Goal: Transaction & Acquisition: Purchase product/service

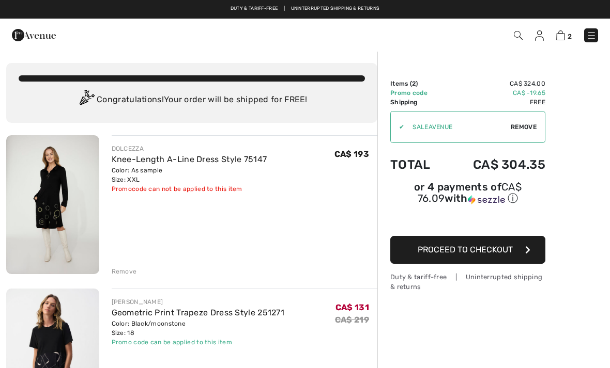
click at [24, 33] on img at bounding box center [34, 35] width 44 height 21
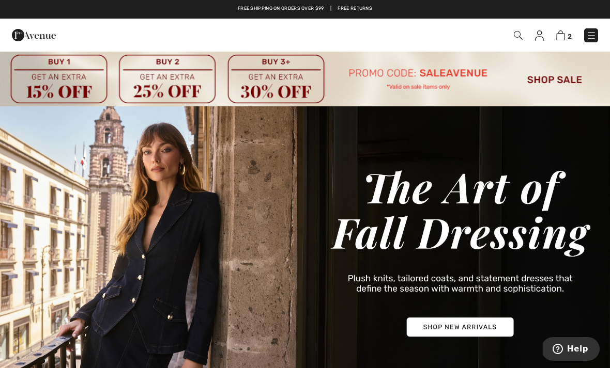
click at [595, 40] on img at bounding box center [591, 35] width 10 height 10
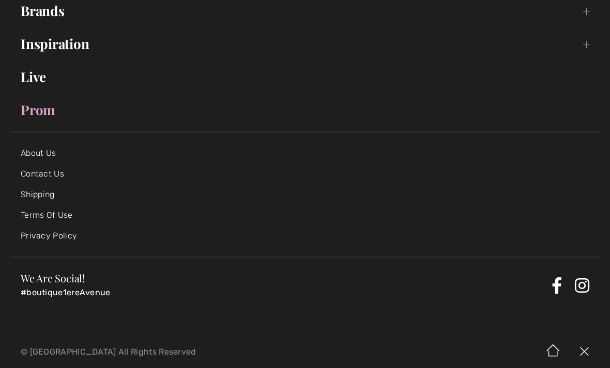
scroll to position [189, 0]
click at [45, 157] on link "About Us" at bounding box center [38, 154] width 35 height 10
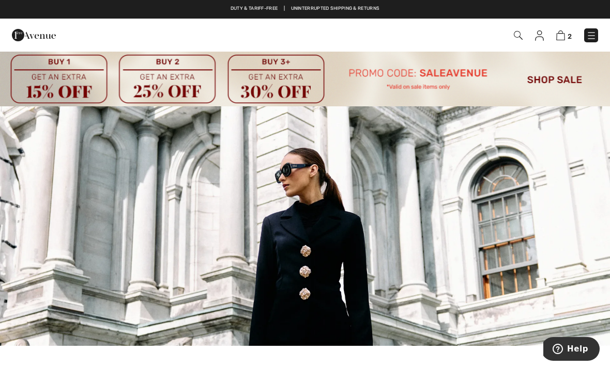
click at [562, 85] on img at bounding box center [305, 79] width 610 height 56
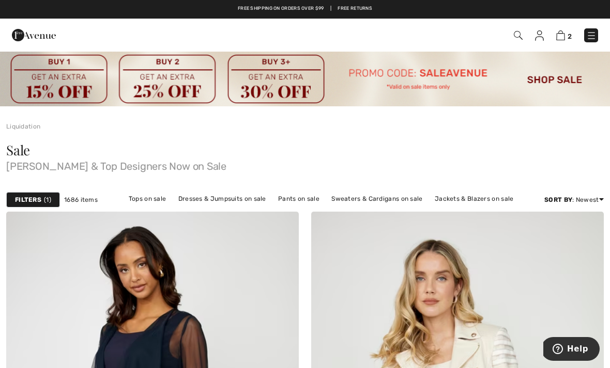
click at [24, 43] on img at bounding box center [34, 35] width 44 height 21
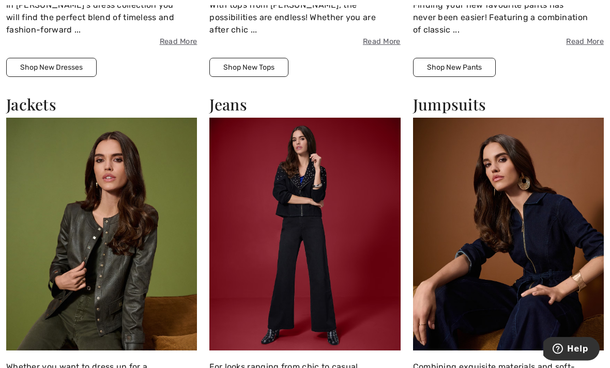
scroll to position [1114, 0]
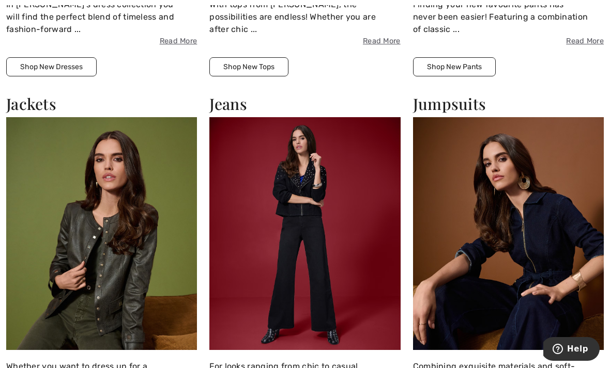
click at [239, 57] on button "Shop New Tops" at bounding box center [248, 66] width 79 height 19
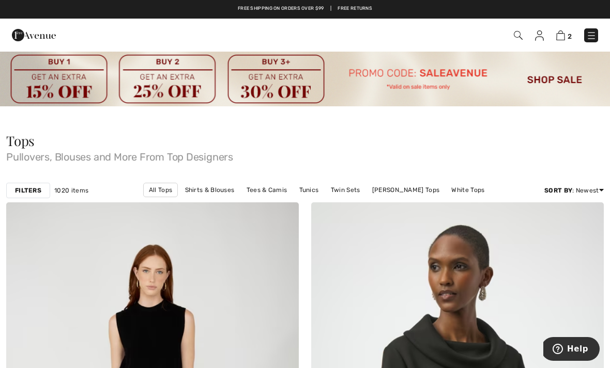
click at [31, 194] on strong "Filters" at bounding box center [28, 190] width 26 height 9
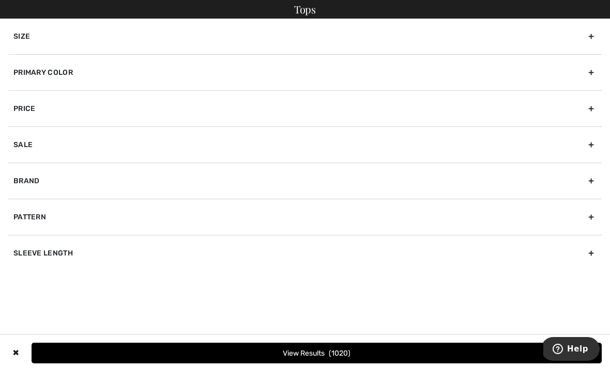
click at [593, 38] on div "Size" at bounding box center [304, 37] width 593 height 36
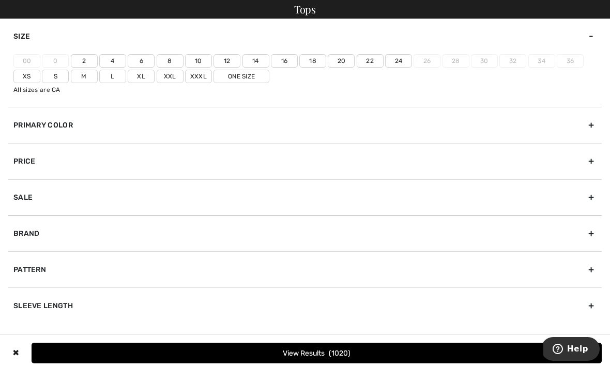
click at [312, 64] on label "18" at bounding box center [312, 60] width 27 height 13
click at [0, 0] on input"] "18" at bounding box center [0, 0] width 0 height 0
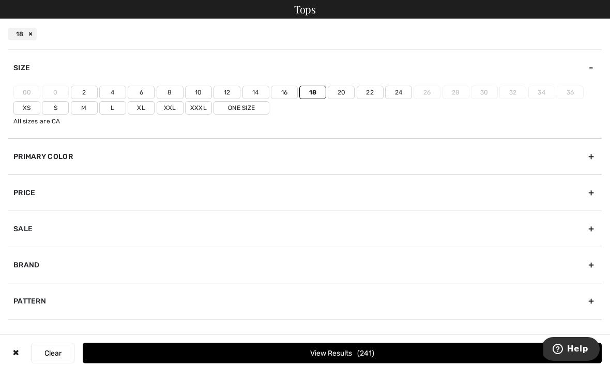
click at [340, 96] on label "20" at bounding box center [341, 92] width 27 height 13
click at [0, 0] on input"] "20" at bounding box center [0, 0] width 0 height 0
click at [168, 112] on label "Xxl" at bounding box center [170, 107] width 27 height 13
click at [0, 0] on input"] "Xxl" at bounding box center [0, 0] width 0 height 0
click at [416, 346] on button "View Results 402" at bounding box center [342, 353] width 519 height 21
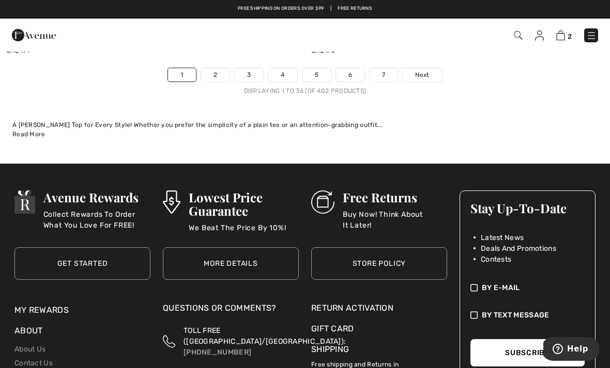
scroll to position [9212, 0]
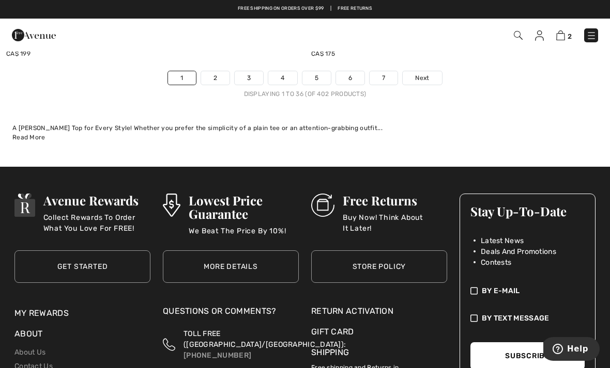
click at [420, 75] on link "Next" at bounding box center [421, 77] width 39 height 13
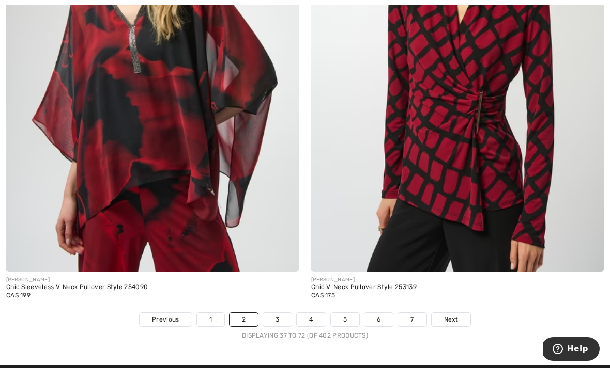
scroll to position [8960, 0]
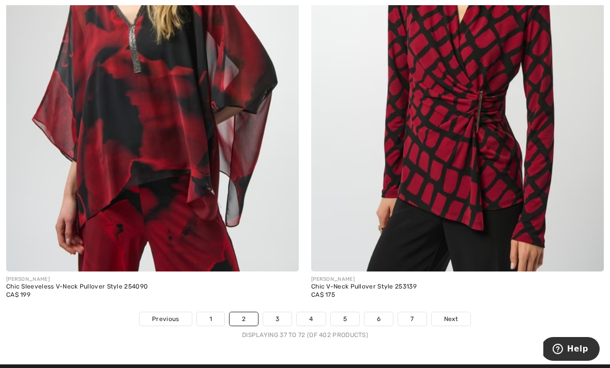
click at [287, 313] on link "3" at bounding box center [277, 319] width 28 height 13
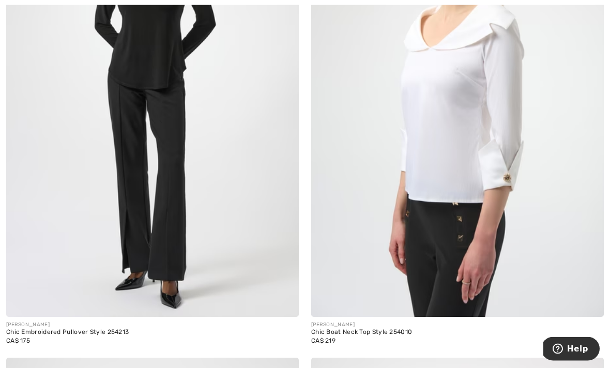
scroll to position [801, 0]
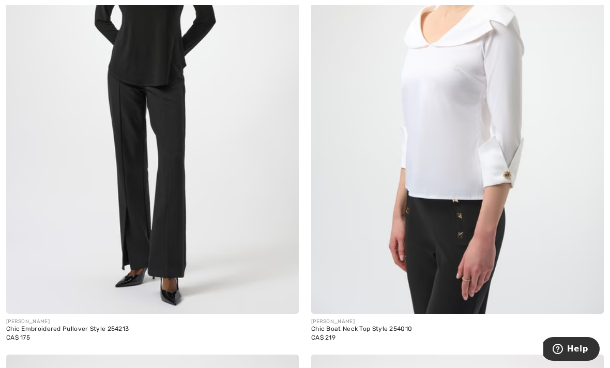
click at [90, 227] on img at bounding box center [152, 95] width 292 height 439
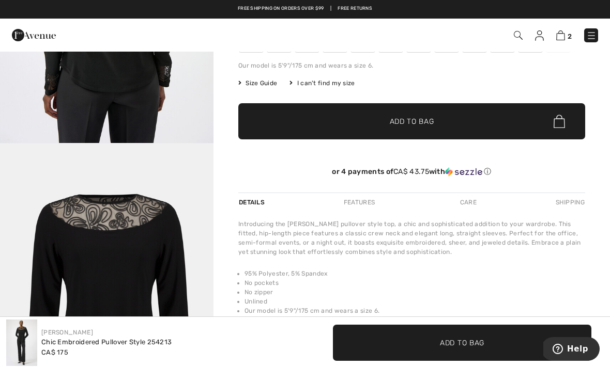
scroll to position [160, 0]
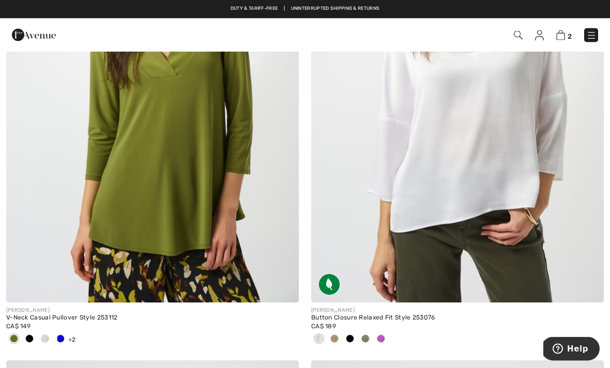
scroll to position [5424, 0]
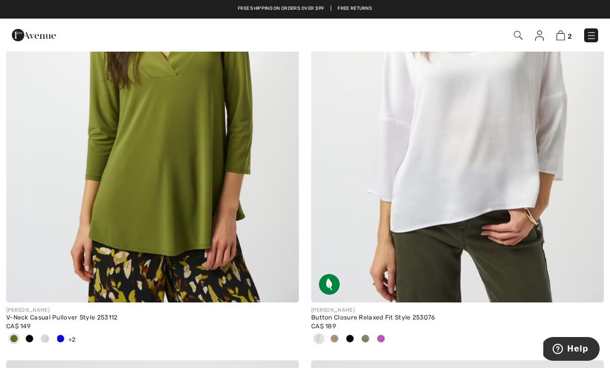
click at [151, 182] on img at bounding box center [152, 83] width 292 height 439
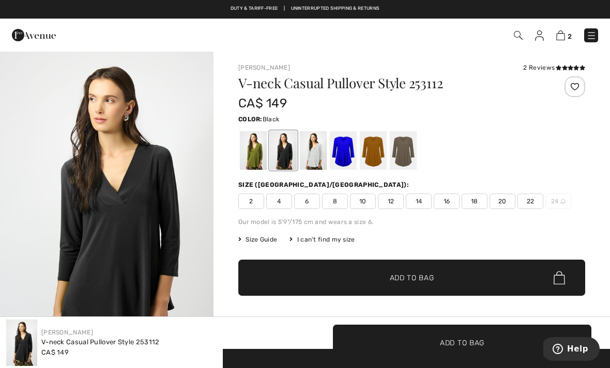
click at [253, 156] on div at bounding box center [253, 150] width 27 height 39
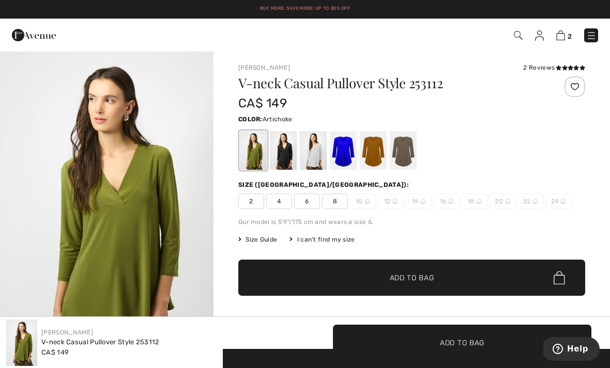
click at [473, 206] on span "18" at bounding box center [474, 201] width 26 height 15
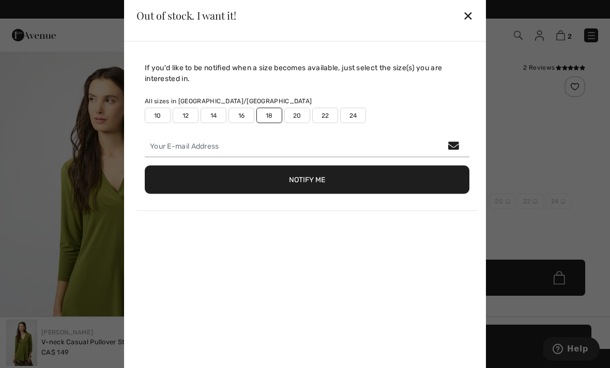
click at [471, 12] on div "✕" at bounding box center [467, 16] width 11 height 22
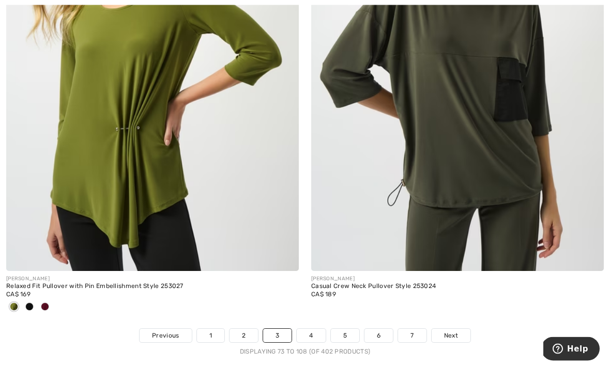
scroll to position [9029, 0]
click at [153, 193] on img at bounding box center [152, 52] width 292 height 439
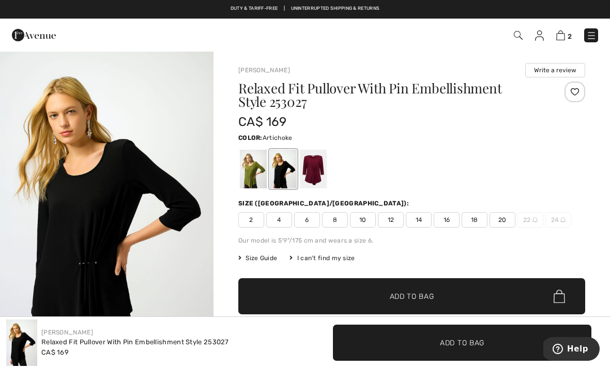
click at [255, 174] on div at bounding box center [253, 169] width 27 height 39
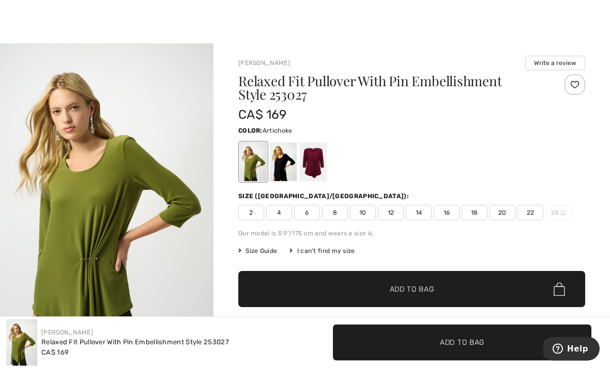
scroll to position [7, 0]
click at [257, 254] on span "Size Guide" at bounding box center [257, 250] width 39 height 9
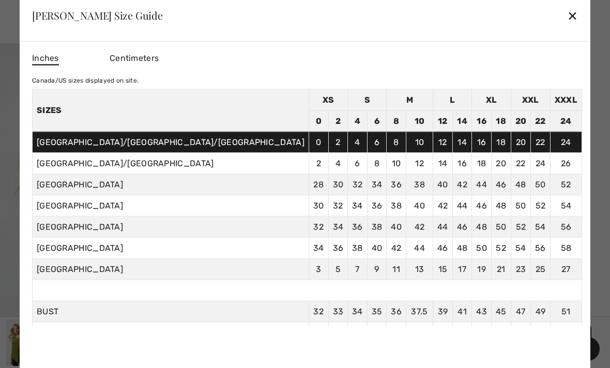
click at [348, 256] on td "38" at bounding box center [358, 248] width 20 height 21
click at [567, 26] on div "✕" at bounding box center [572, 16] width 11 height 22
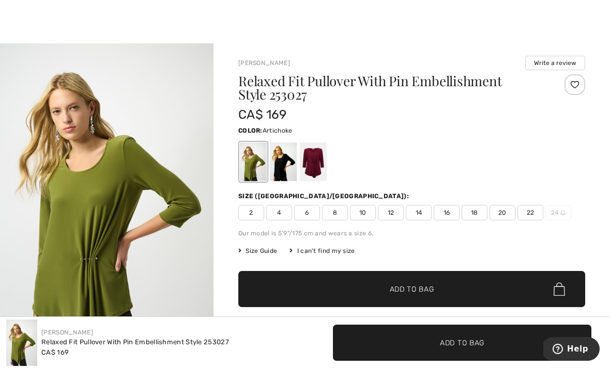
click at [504, 212] on span "20" at bounding box center [502, 212] width 26 height 15
click at [502, 287] on span "✔ Added to Bag Add to Bag" at bounding box center [411, 289] width 347 height 36
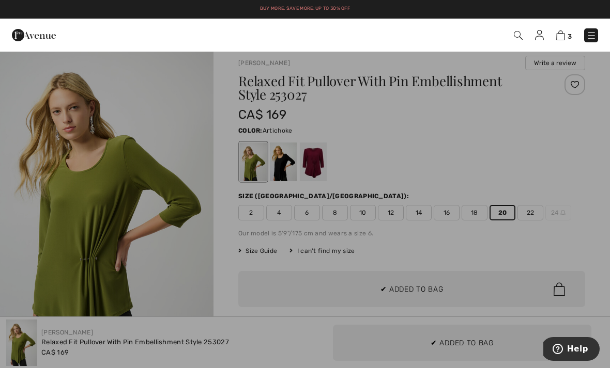
click at [156, 240] on div at bounding box center [305, 184] width 610 height 368
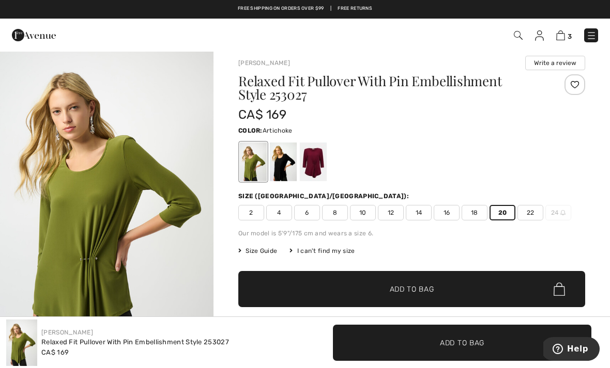
click at [164, 286] on img "1 / 5" at bounding box center [106, 203] width 213 height 320
click at [73, 102] on img "1 / 5" at bounding box center [106, 203] width 213 height 320
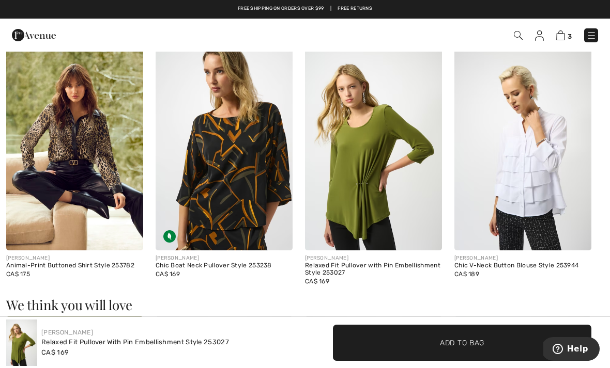
scroll to position [600, 0]
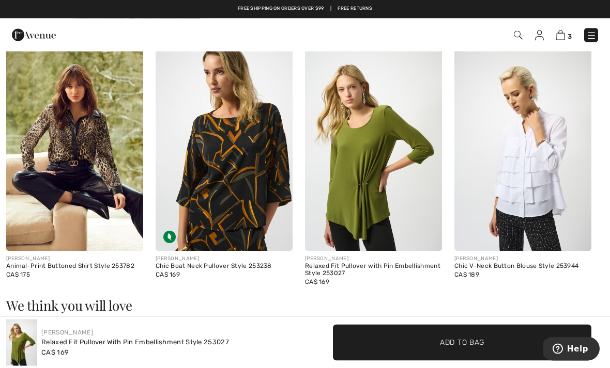
click at [237, 169] on img at bounding box center [223, 149] width 137 height 206
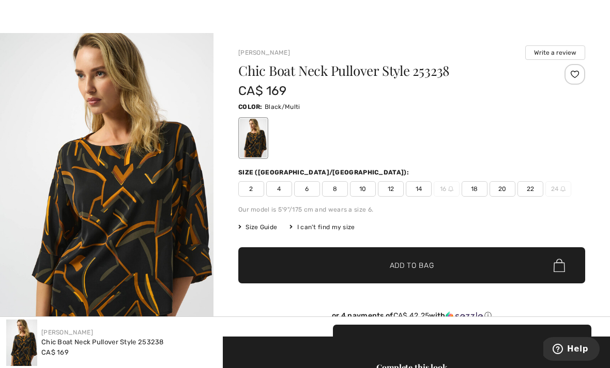
scroll to position [18, 0]
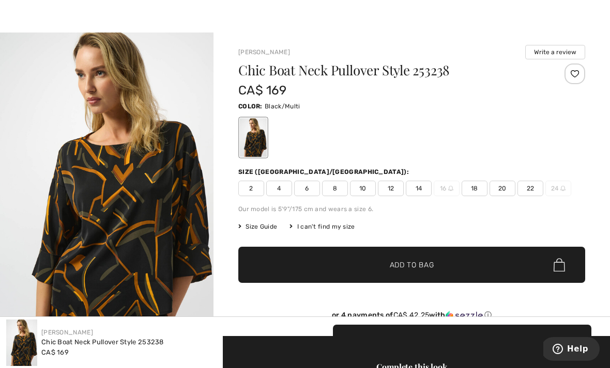
click at [507, 188] on span "20" at bounding box center [502, 188] width 26 height 15
click at [481, 269] on span "✔ Added to Bag Add to Bag" at bounding box center [411, 265] width 347 height 36
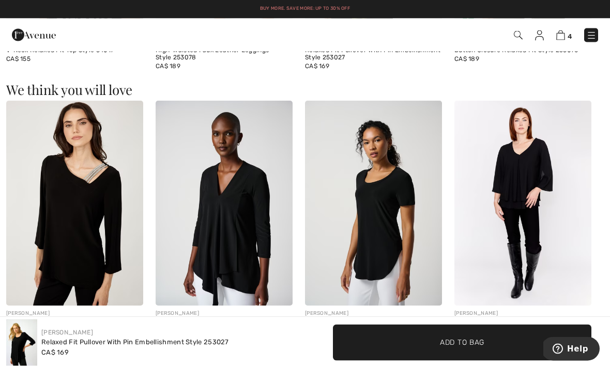
scroll to position [808, 0]
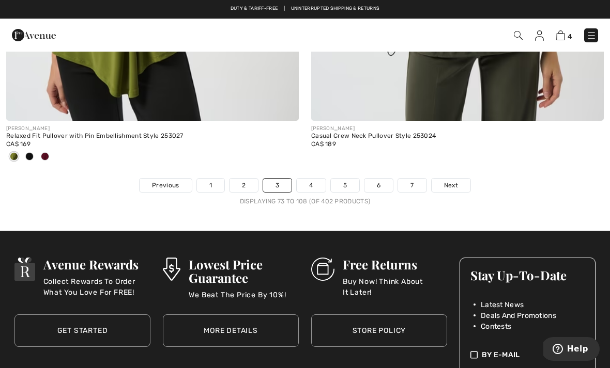
click at [458, 181] on link "Next" at bounding box center [450, 185] width 39 height 13
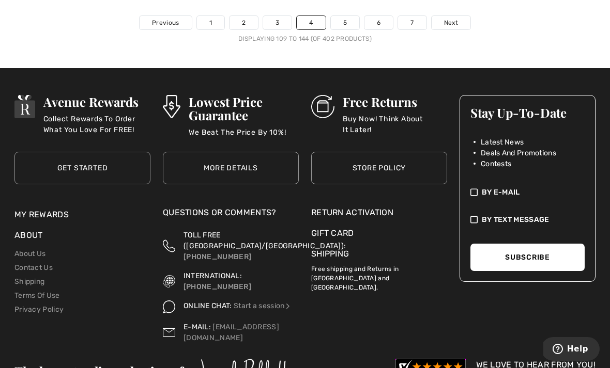
scroll to position [9291, 0]
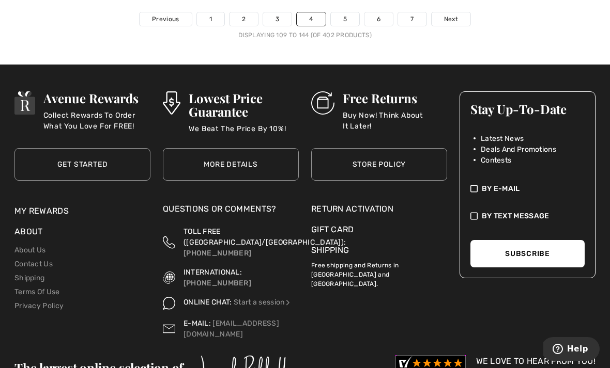
click at [345, 18] on link "5" at bounding box center [345, 18] width 28 height 13
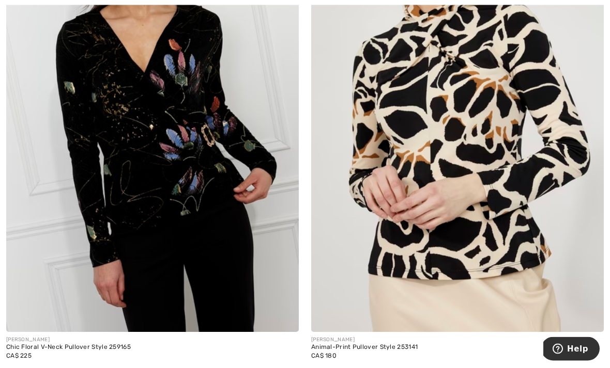
scroll to position [783, 0]
click at [174, 224] on img at bounding box center [152, 113] width 292 height 439
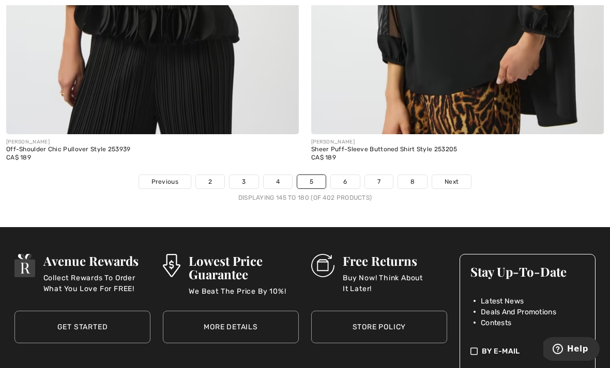
scroll to position [8998, 0]
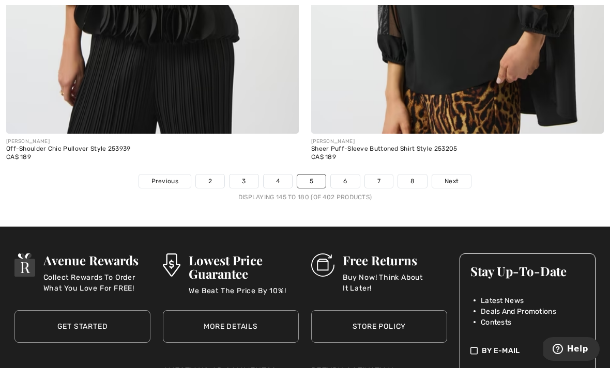
click at [451, 177] on span "Next" at bounding box center [451, 181] width 14 height 9
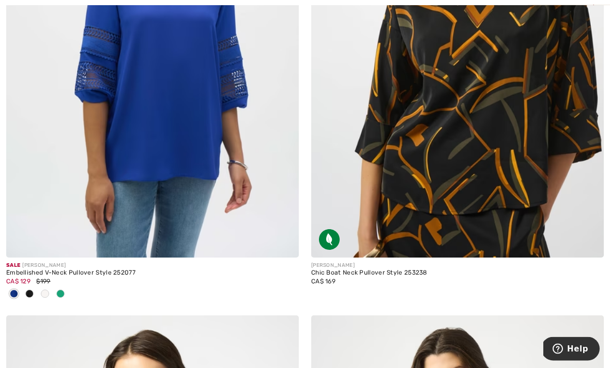
scroll to position [1371, 0]
click at [589, 239] on img at bounding box center [587, 242] width 9 height 9
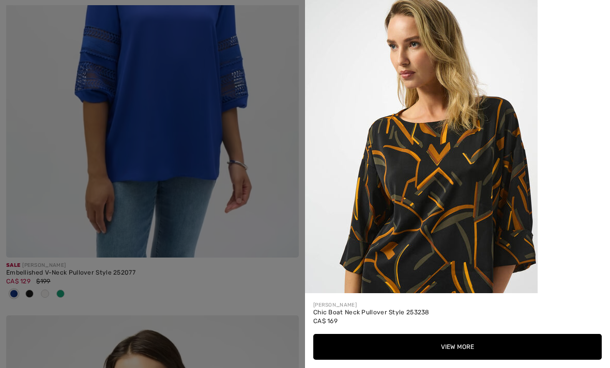
scroll to position [0, 0]
click at [210, 114] on div at bounding box center [305, 184] width 610 height 368
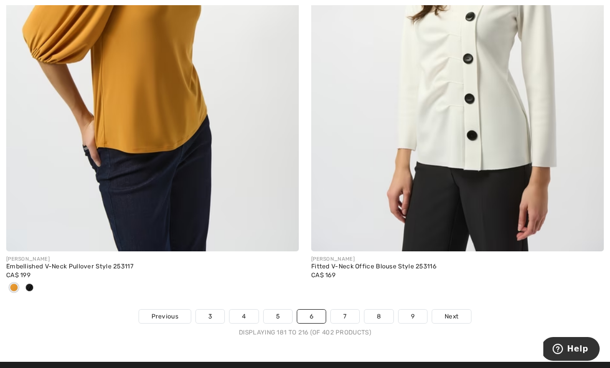
scroll to position [8936, 0]
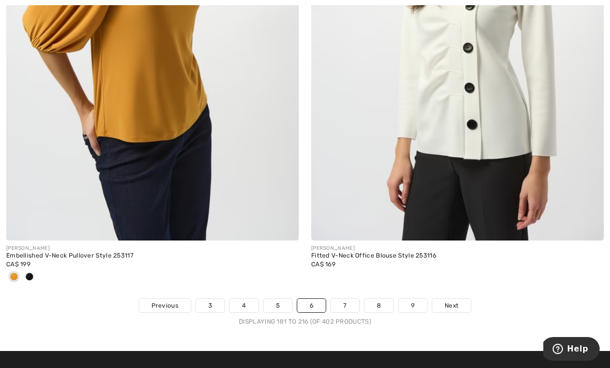
click at [462, 299] on link "Next" at bounding box center [451, 305] width 39 height 13
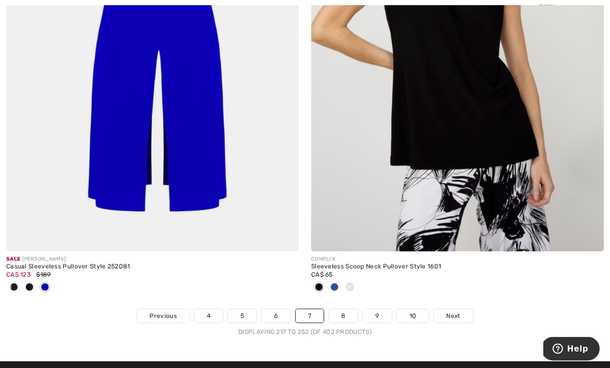
scroll to position [9083, 0]
click at [455, 312] on span "Next" at bounding box center [453, 316] width 14 height 9
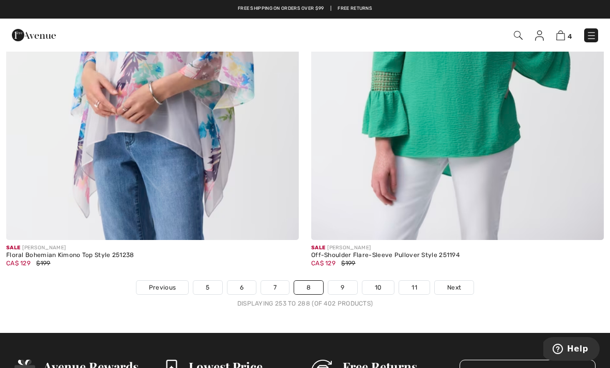
scroll to position [8967, 0]
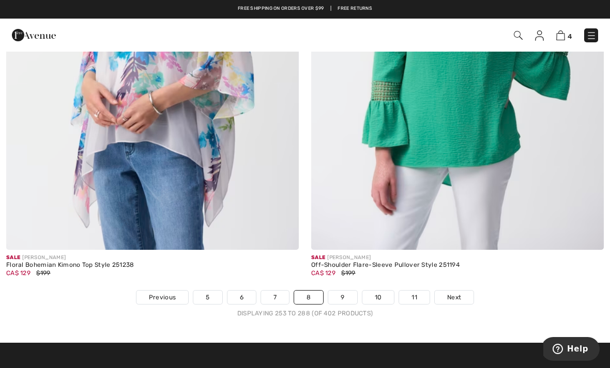
click at [470, 291] on link "Next" at bounding box center [453, 297] width 39 height 13
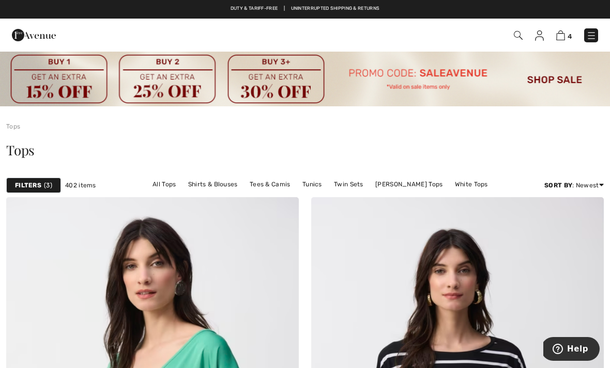
click at [31, 42] on img at bounding box center [34, 35] width 44 height 21
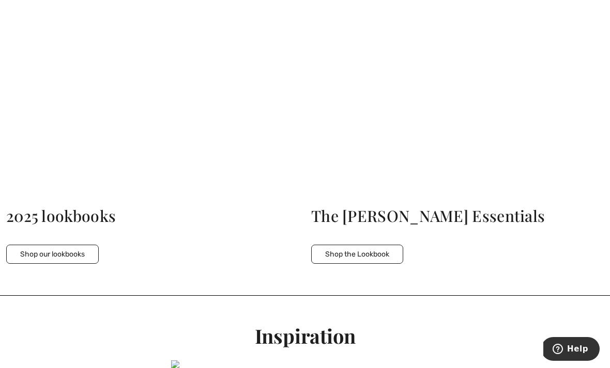
scroll to position [2387, 0]
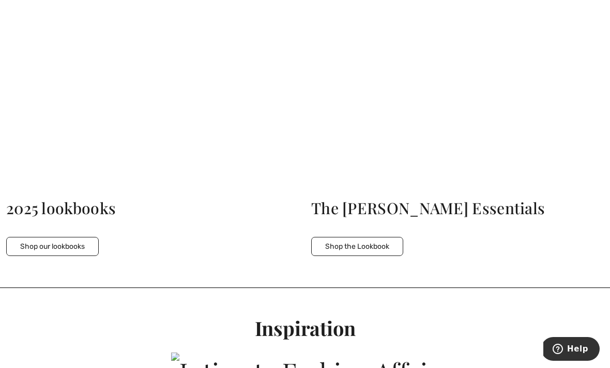
click at [61, 237] on button "Shop our lookbooks" at bounding box center [52, 246] width 92 height 19
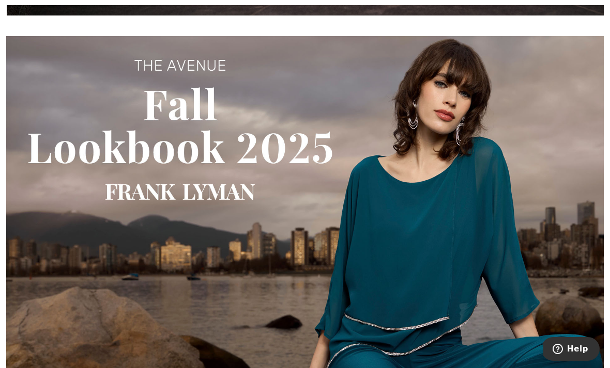
scroll to position [1320, 0]
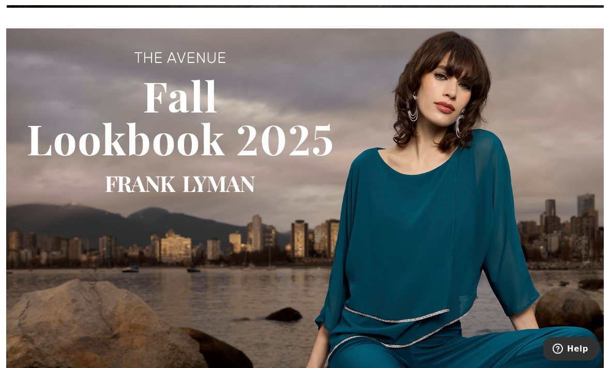
click at [98, 217] on img at bounding box center [304, 206] width 597 height 354
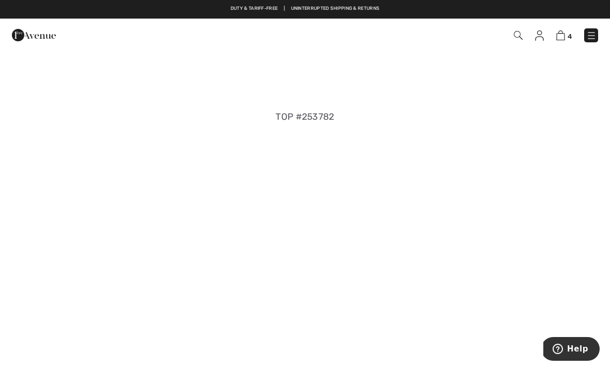
scroll to position [2825, 0]
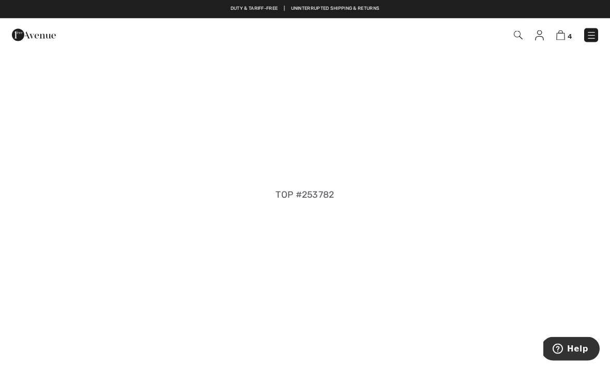
click at [28, 40] on img at bounding box center [34, 35] width 44 height 21
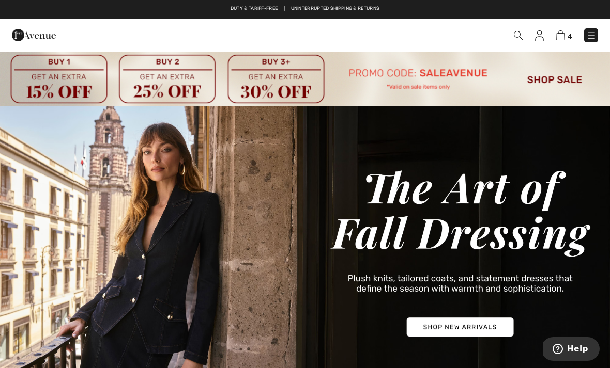
click at [468, 325] on img at bounding box center [305, 252] width 610 height 292
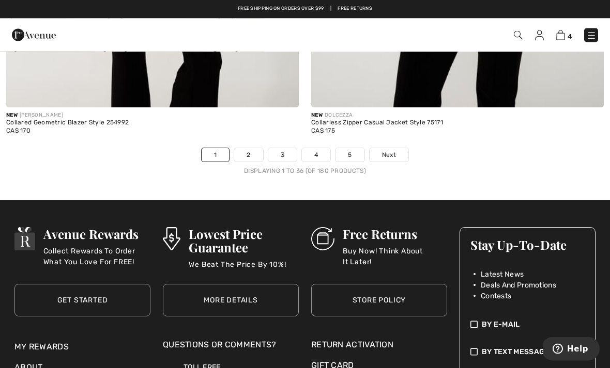
scroll to position [9137, 0]
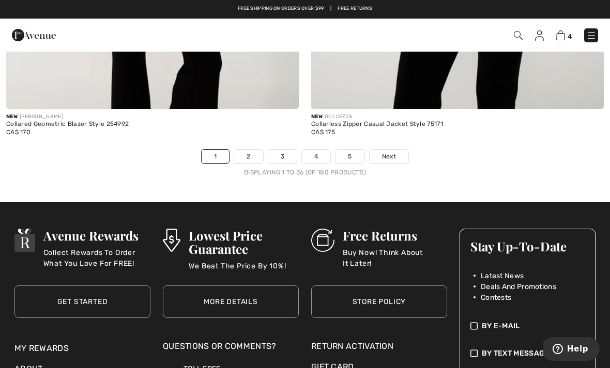
click at [393, 152] on span "Next" at bounding box center [389, 156] width 14 height 9
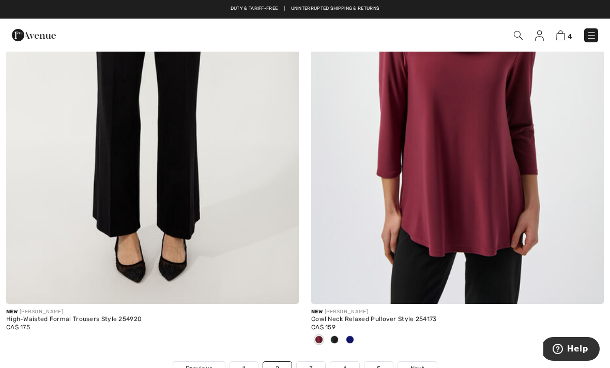
scroll to position [8863, 0]
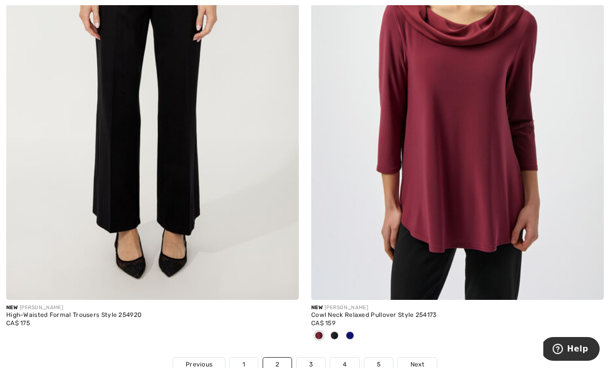
click at [428, 358] on link "Next" at bounding box center [417, 364] width 39 height 13
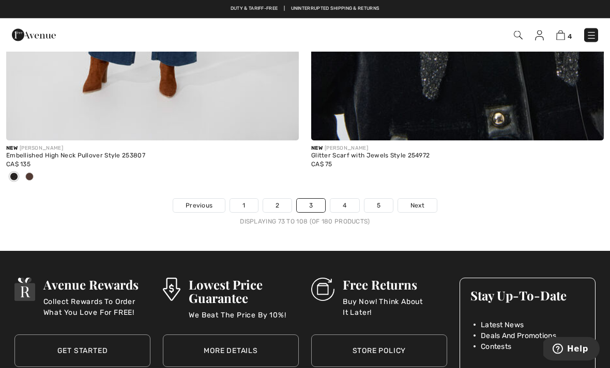
scroll to position [9118, 0]
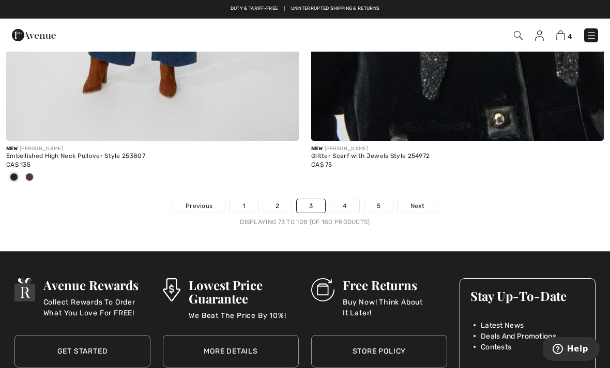
click at [421, 201] on span "Next" at bounding box center [417, 205] width 14 height 9
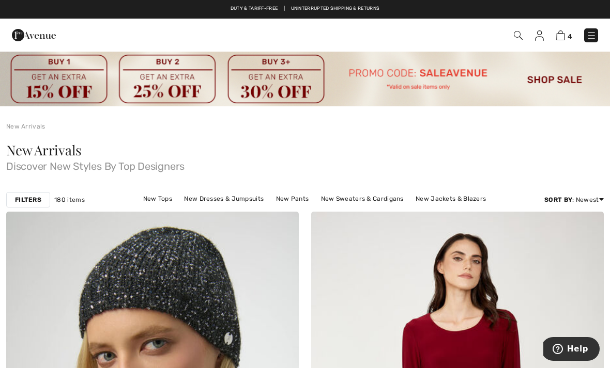
click at [33, 36] on img at bounding box center [34, 35] width 44 height 21
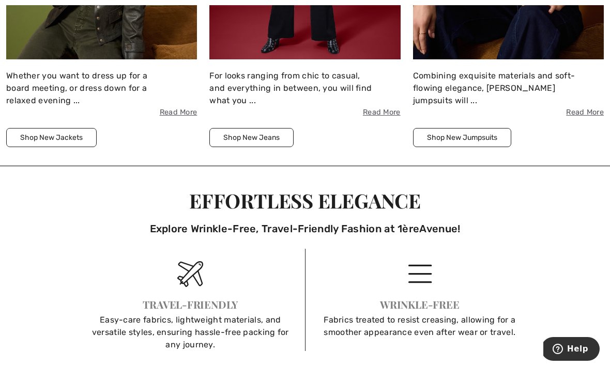
scroll to position [1405, 0]
click at [384, 195] on div "Effortless Elegance" at bounding box center [305, 202] width 440 height 20
click at [380, 221] on div "Explore Wrinkle-Free, Travel-Friendly Fashion at 1èreAvenue!" at bounding box center [305, 228] width 440 height 15
click at [431, 261] on img at bounding box center [420, 274] width 26 height 26
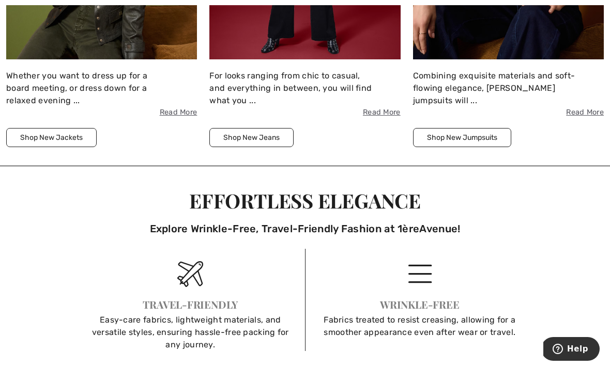
click at [187, 272] on img at bounding box center [190, 274] width 26 height 26
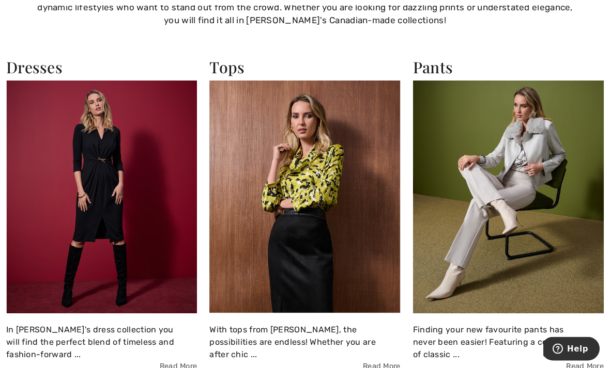
scroll to position [799, 0]
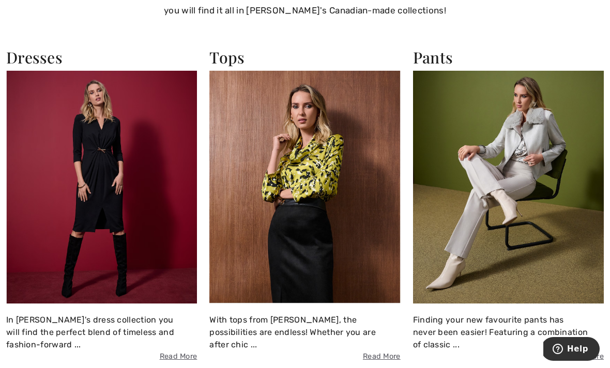
click at [511, 323] on div "Finding your new favourite pants has never been easier! Featuring a combination…" at bounding box center [508, 338] width 191 height 49
click at [542, 249] on img at bounding box center [508, 187] width 191 height 233
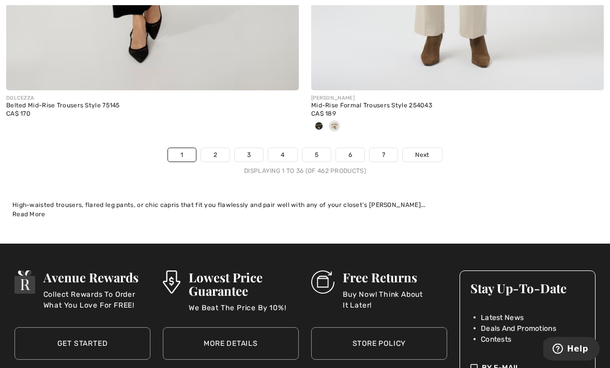
scroll to position [9041, 0]
click at [429, 150] on span "Next" at bounding box center [422, 154] width 14 height 9
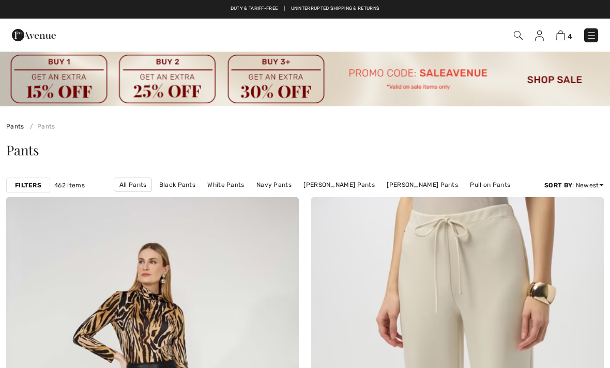
checkbox input "true"
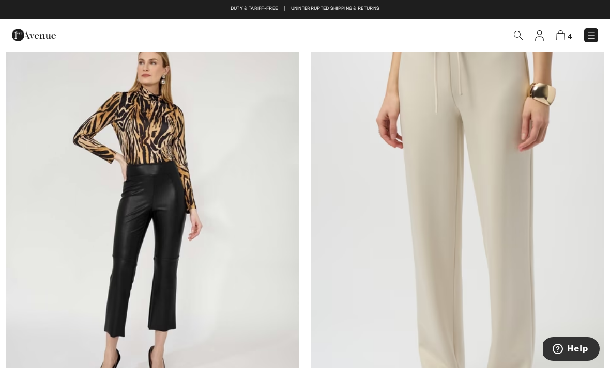
scroll to position [171, 0]
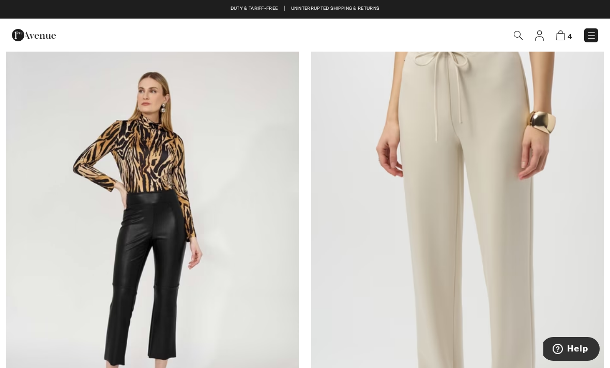
click at [519, 39] on img at bounding box center [517, 35] width 9 height 9
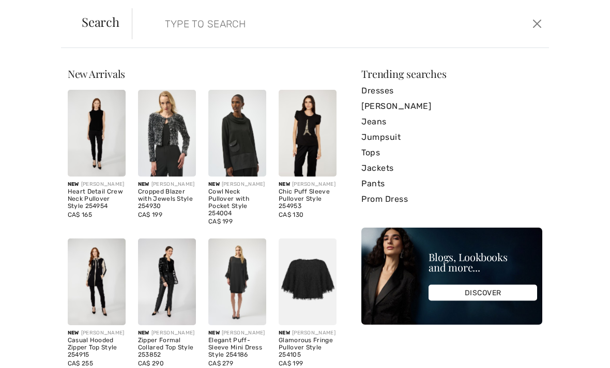
click at [224, 28] on input "search" at bounding box center [296, 23] width 279 height 31
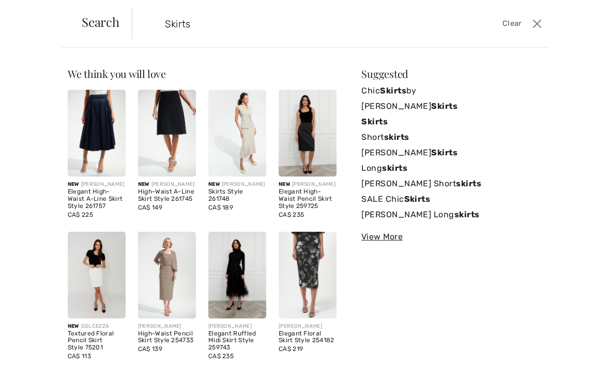
type input "Skirts"
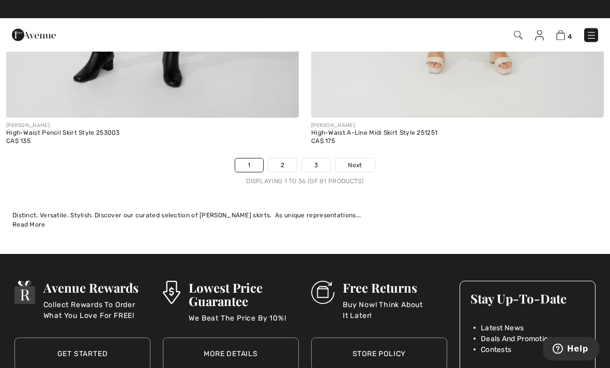
scroll to position [9136, 0]
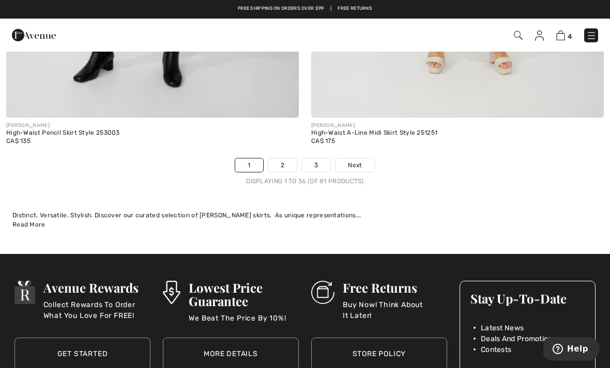
click at [350, 161] on span "Next" at bounding box center [355, 165] width 14 height 9
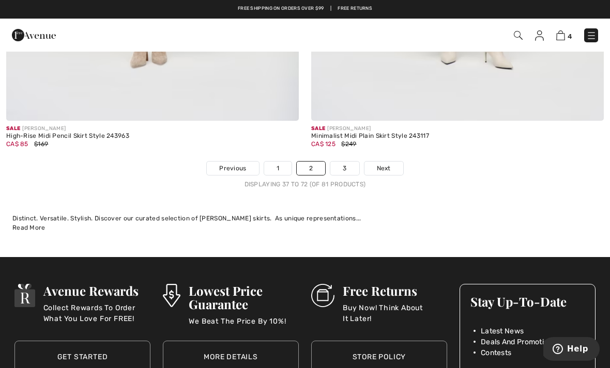
scroll to position [8980, 0]
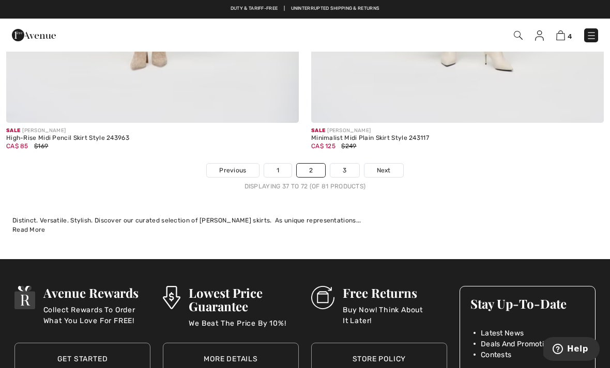
click at [342, 164] on link "3" at bounding box center [344, 170] width 28 height 13
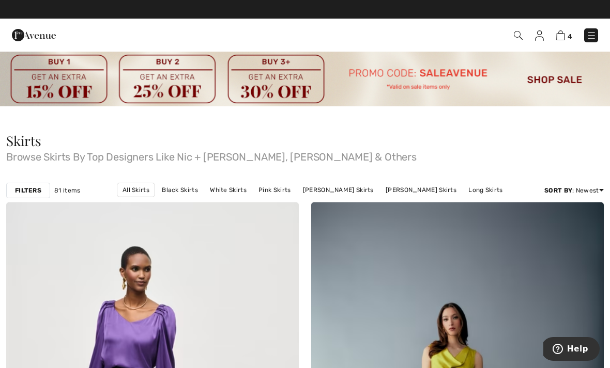
click at [35, 42] on img at bounding box center [34, 35] width 44 height 21
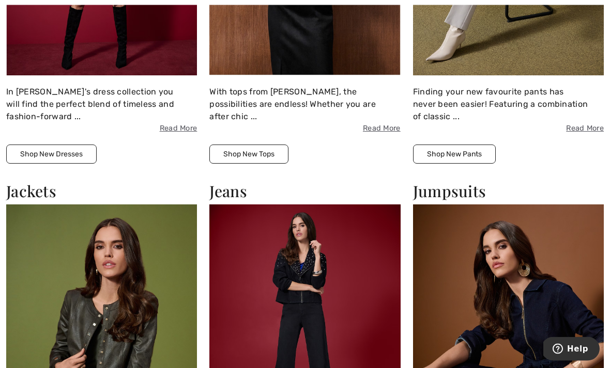
scroll to position [1027, 0]
click at [23, 151] on button "Shop New Dresses" at bounding box center [51, 154] width 90 height 19
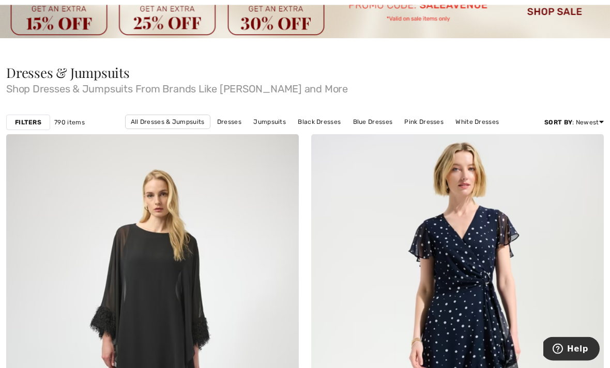
scroll to position [70, 0]
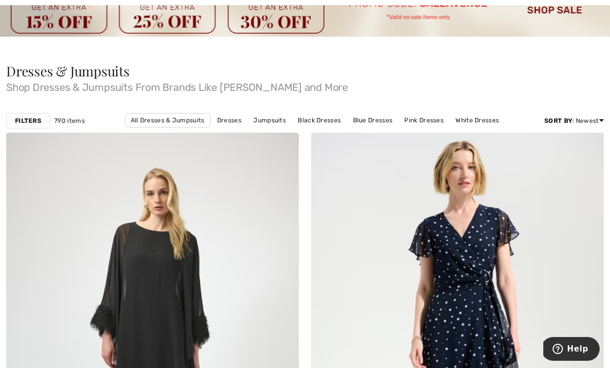
click at [39, 129] on div "Filters 790 items All Dresses & Jumpsuits Dresses Jumpsuits Black Dresses Blue …" at bounding box center [305, 121] width 610 height 24
click at [28, 117] on strong "Filters" at bounding box center [28, 120] width 26 height 9
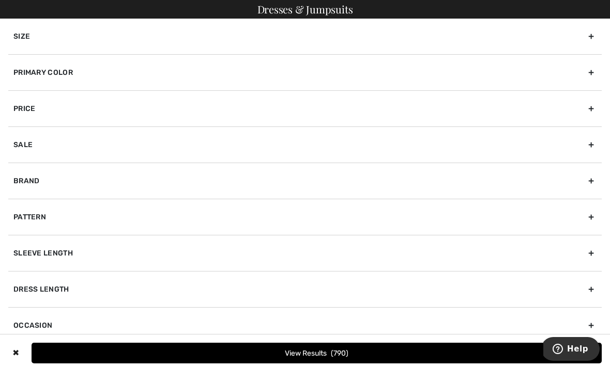
click at [94, 289] on div "Dress Length" at bounding box center [304, 289] width 593 height 36
click at [20, 321] on input"] "Long Dresses" at bounding box center [17, 323] width 8 height 8
checkbox input"] "true"
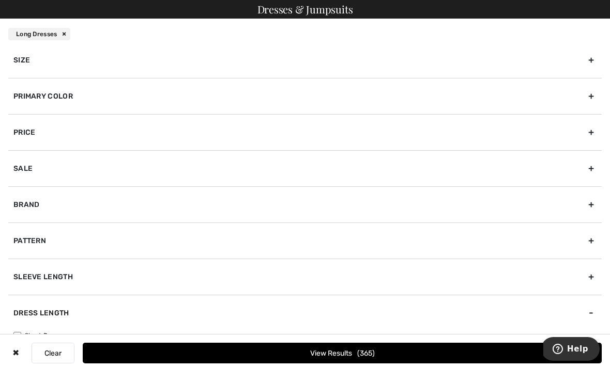
scroll to position [7, 0]
click at [32, 237] on div "Pattern" at bounding box center [304, 241] width 593 height 36
click at [592, 101] on div "Primary Color" at bounding box center [304, 97] width 593 height 36
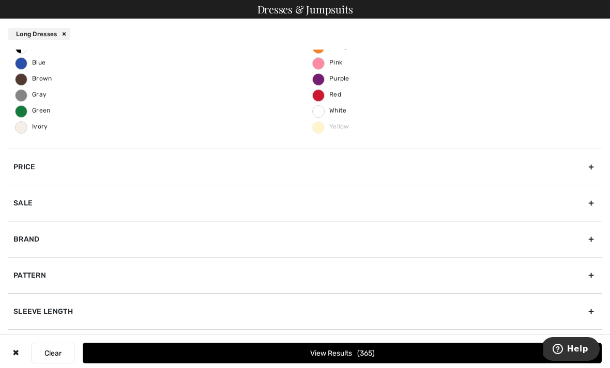
scroll to position [114, 0]
click at [388, 364] on button "View Results 365" at bounding box center [342, 353] width 519 height 21
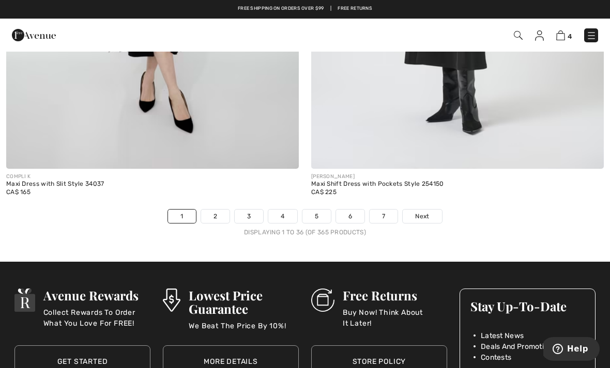
scroll to position [9084, 0]
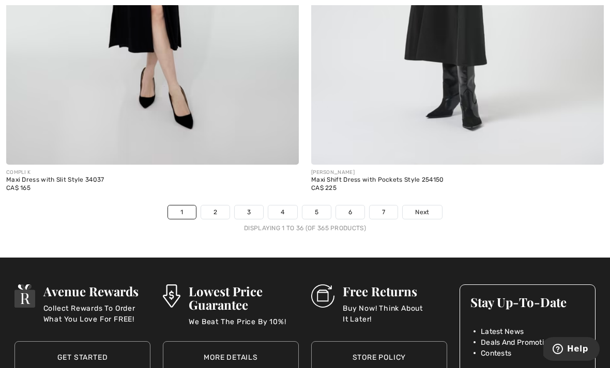
click at [432, 211] on link "Next" at bounding box center [421, 212] width 39 height 13
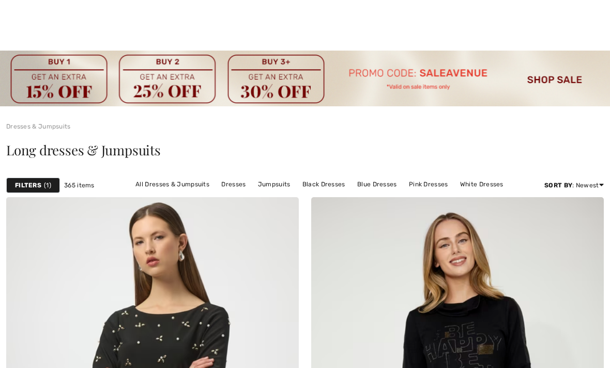
checkbox input "true"
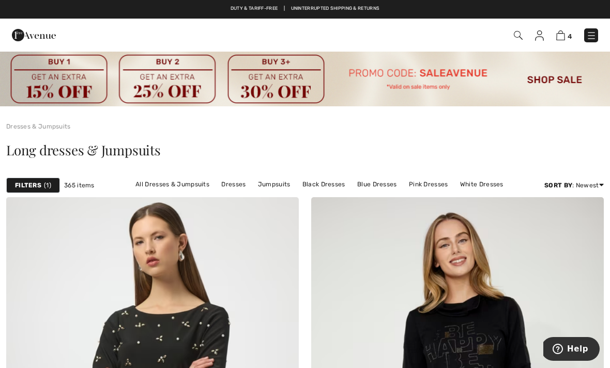
click at [559, 38] on img at bounding box center [560, 35] width 9 height 10
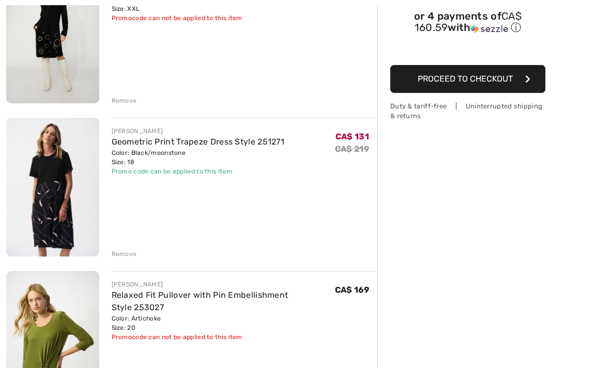
scroll to position [172, 0]
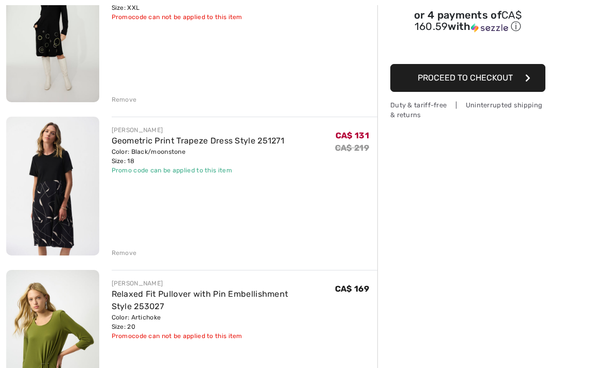
click at [329, 212] on div "[PERSON_NAME] Geometric Print Trapeze Dress Style 251271 Color: Black/moonstone…" at bounding box center [245, 187] width 266 height 141
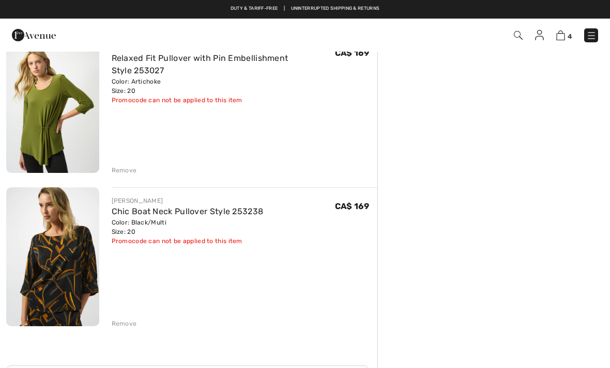
scroll to position [367, 0]
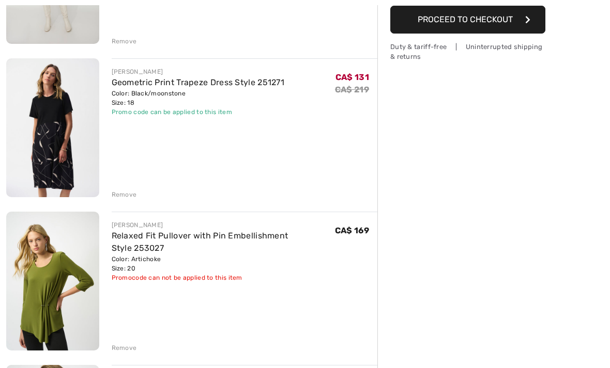
click at [215, 251] on div "Relaxed Fit Pullover with Pin Embellishment Style 253027" at bounding box center [223, 242] width 223 height 25
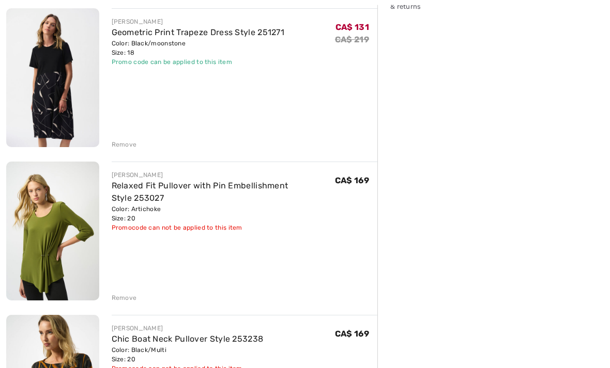
click at [130, 296] on div "Remove" at bounding box center [124, 298] width 25 height 9
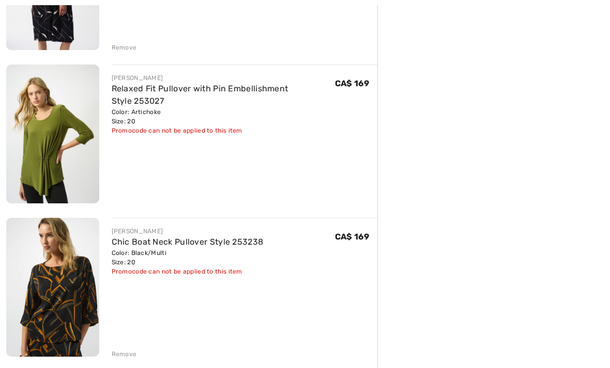
scroll to position [383, 0]
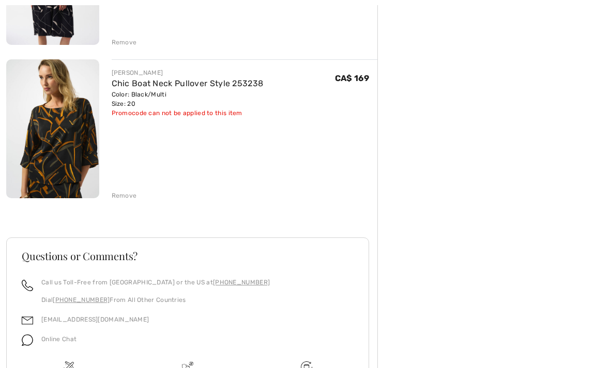
click at [129, 194] on div "Remove" at bounding box center [124, 195] width 25 height 9
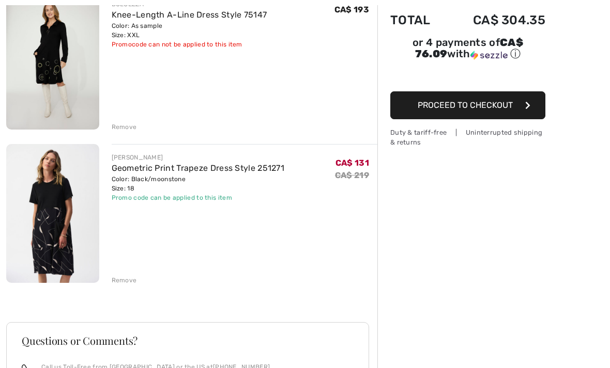
scroll to position [147, 0]
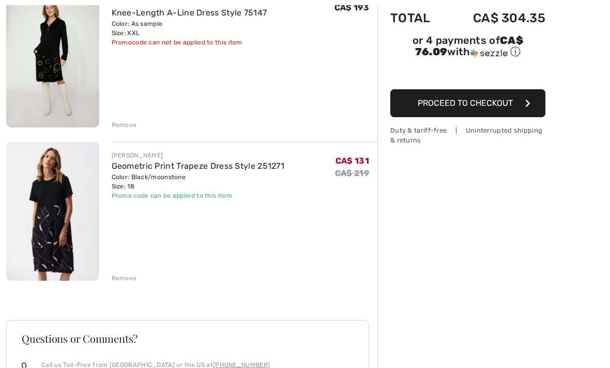
click at [124, 276] on div "Remove" at bounding box center [124, 278] width 25 height 9
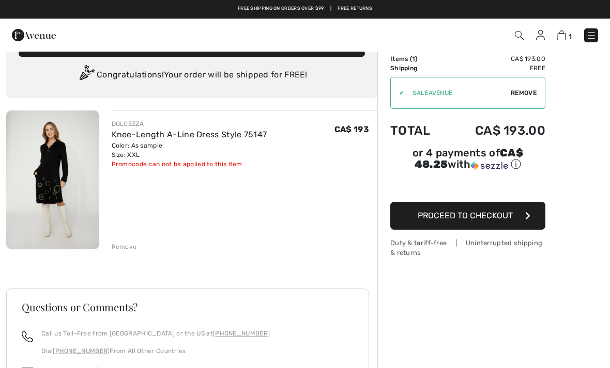
scroll to position [0, 0]
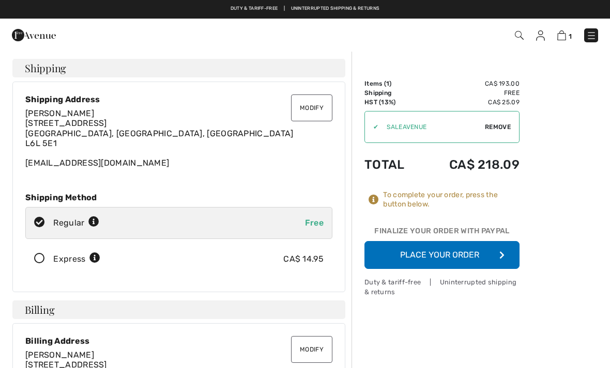
click at [484, 257] on button "Place Your Order" at bounding box center [441, 255] width 155 height 28
